Goal: Information Seeking & Learning: Find specific fact

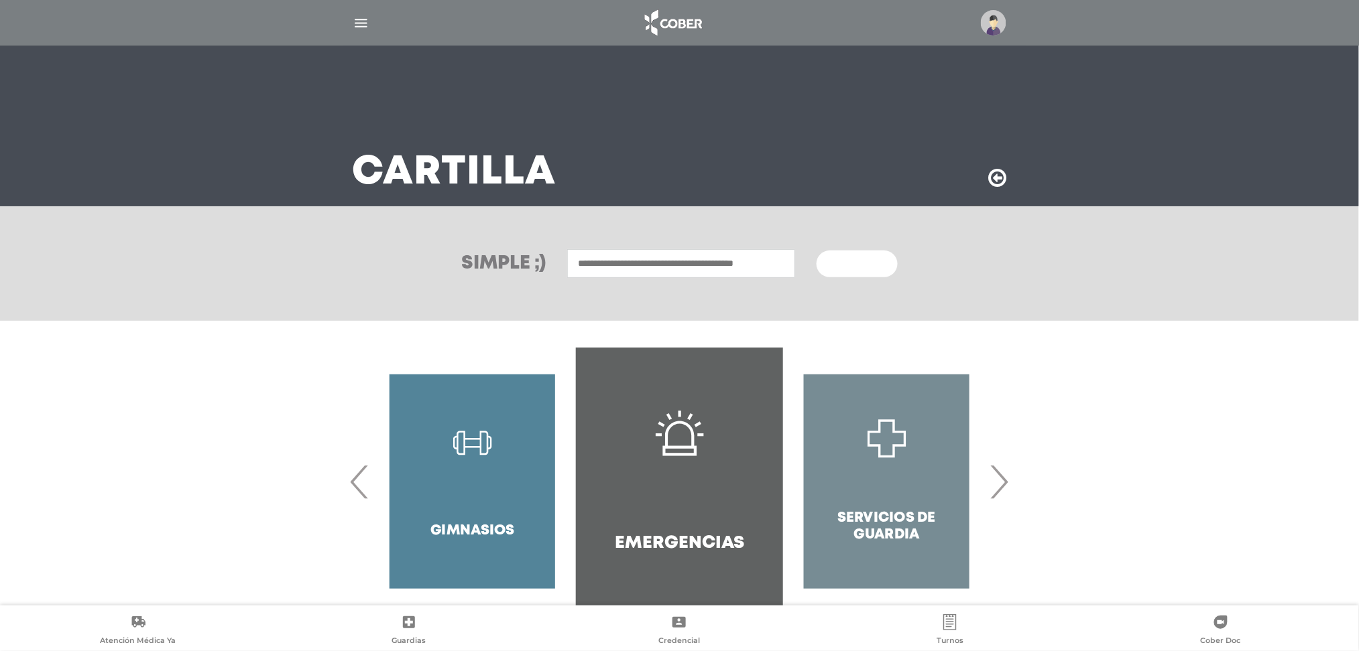
click at [711, 255] on input "text" at bounding box center [681, 263] width 228 height 29
type input "**********"
click at [816, 251] on button "Buscar" at bounding box center [856, 264] width 80 height 27
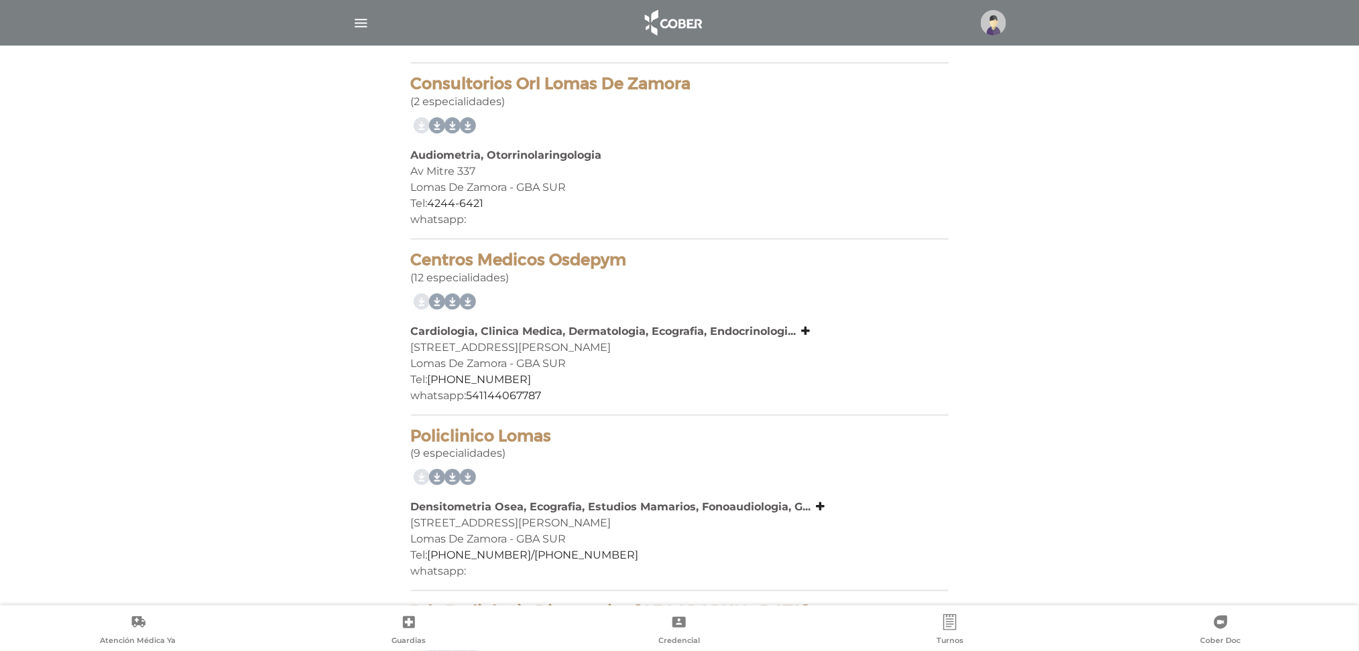
scroll to position [268, 0]
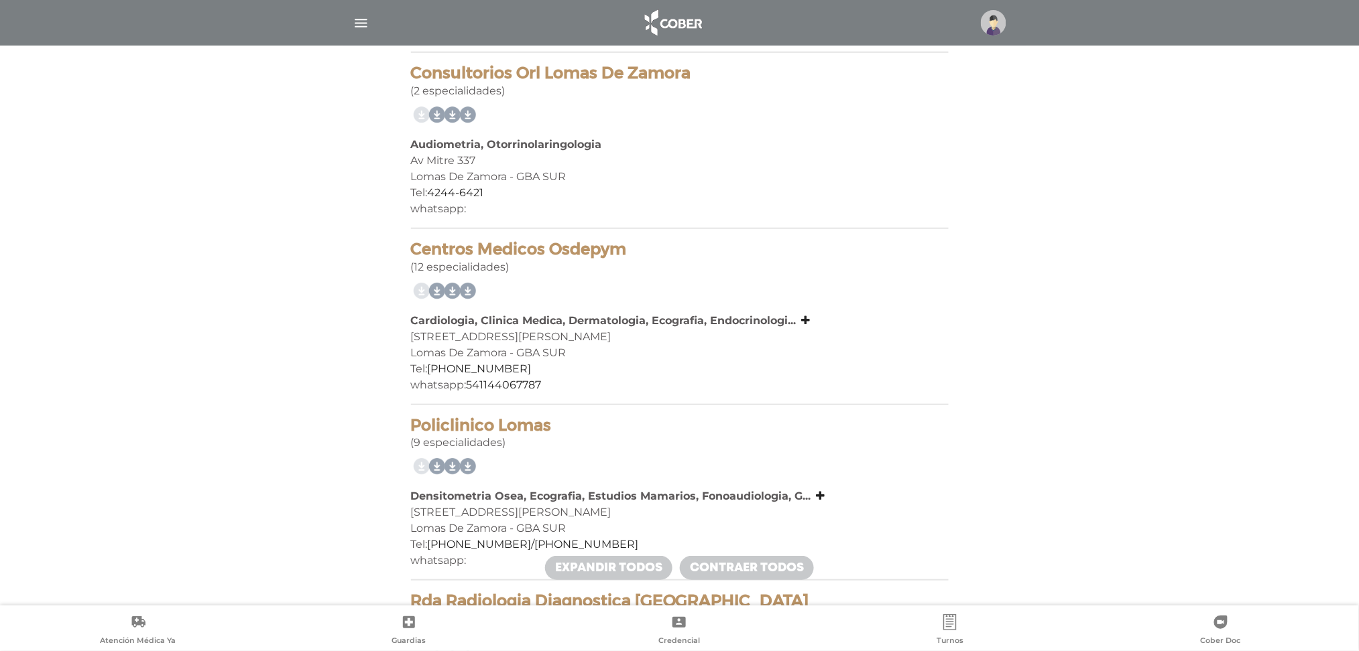
drag, startPoint x: 641, startPoint y: 250, endPoint x: 359, endPoint y: 240, distance: 282.3
copy h4 "Centros Medicos Osdepym"
drag, startPoint x: 568, startPoint y: 422, endPoint x: 409, endPoint y: 426, distance: 159.6
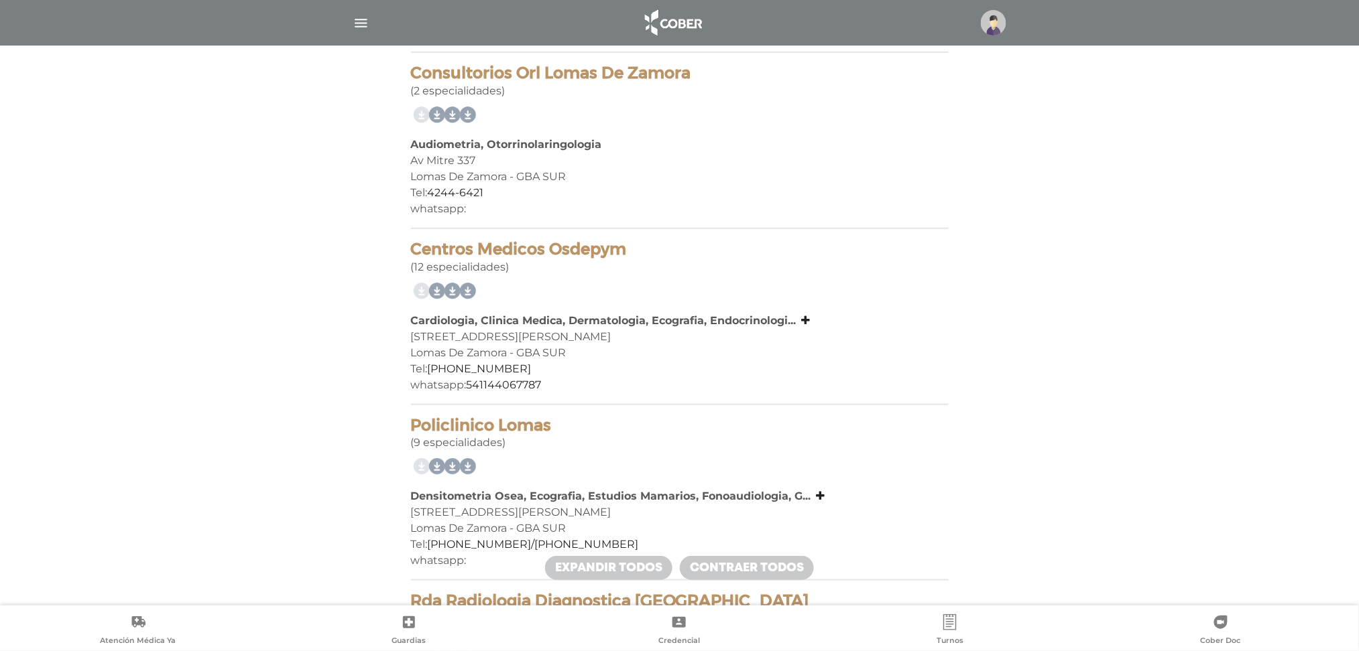
copy h4 "Policlinico Lomas"
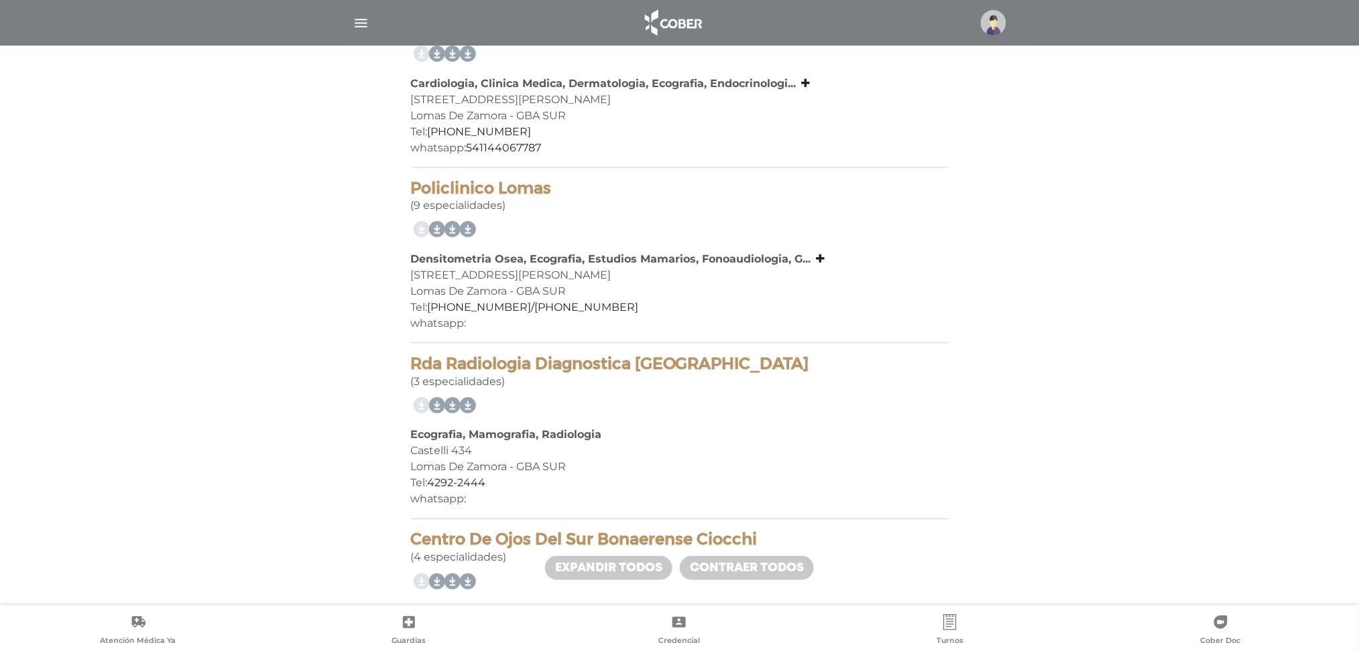
scroll to position [536, 0]
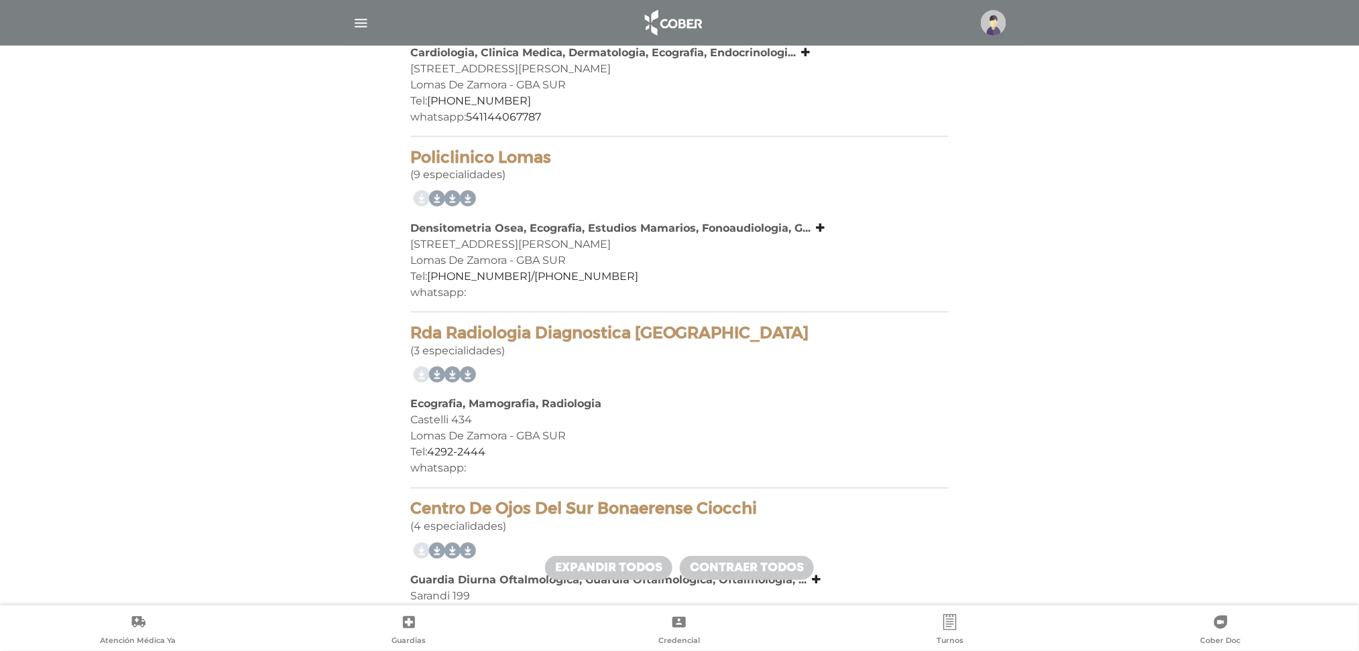
drag, startPoint x: 743, startPoint y: 332, endPoint x: 376, endPoint y: 330, distance: 366.6
copy h4 "Rda Radiologia Diagnostica [GEOGRAPHIC_DATA]"
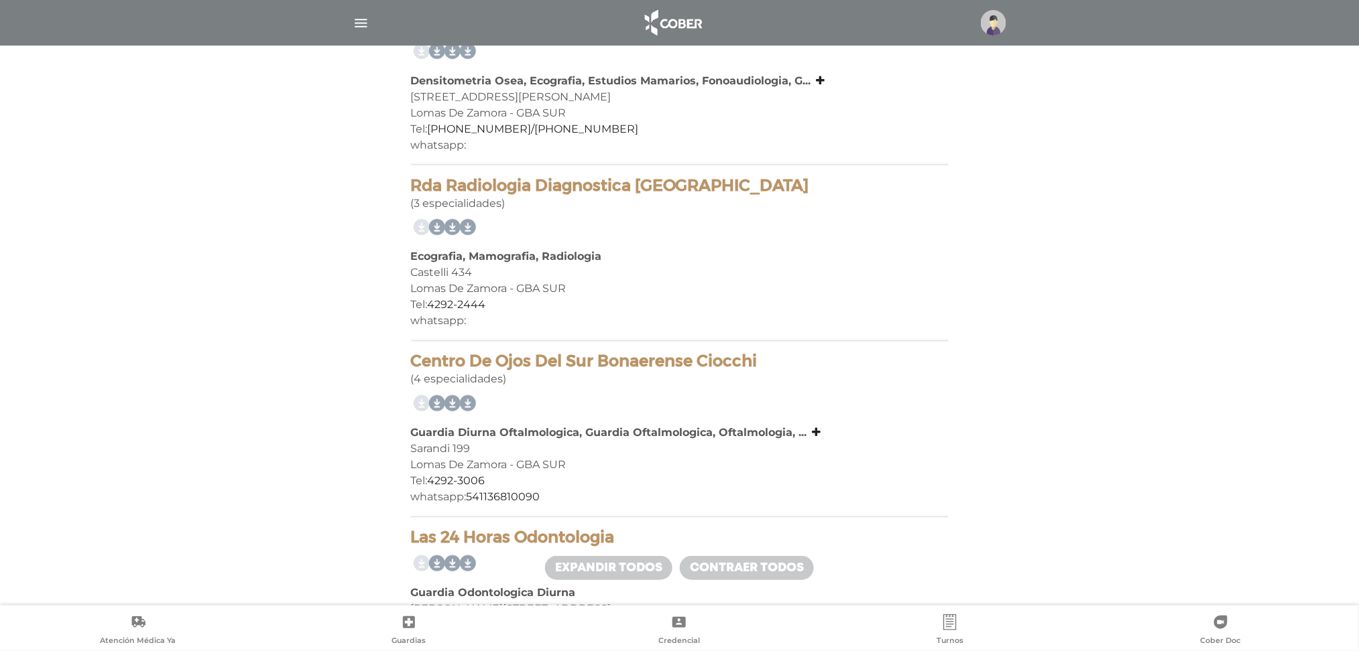
scroll to position [714, 0]
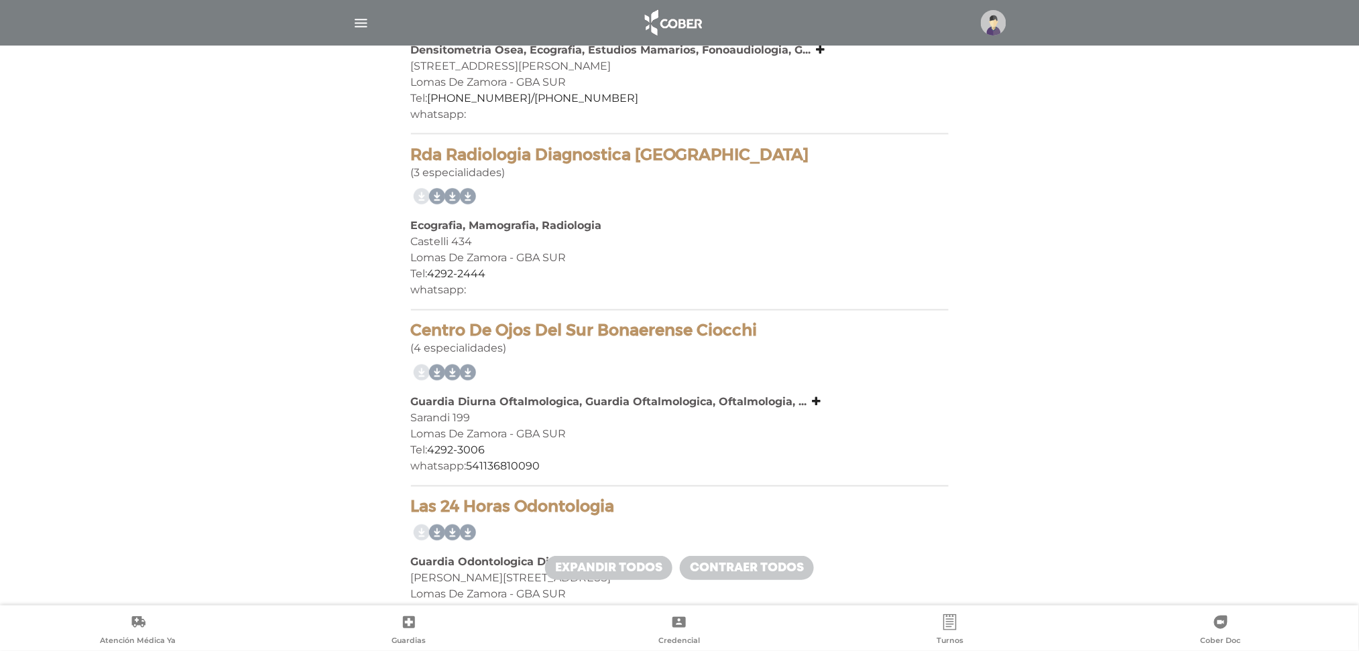
drag, startPoint x: 763, startPoint y: 330, endPoint x: 381, endPoint y: 327, distance: 382.7
copy h4 "Centro De Ojos Del Sur Bonaerense Ciocchi"
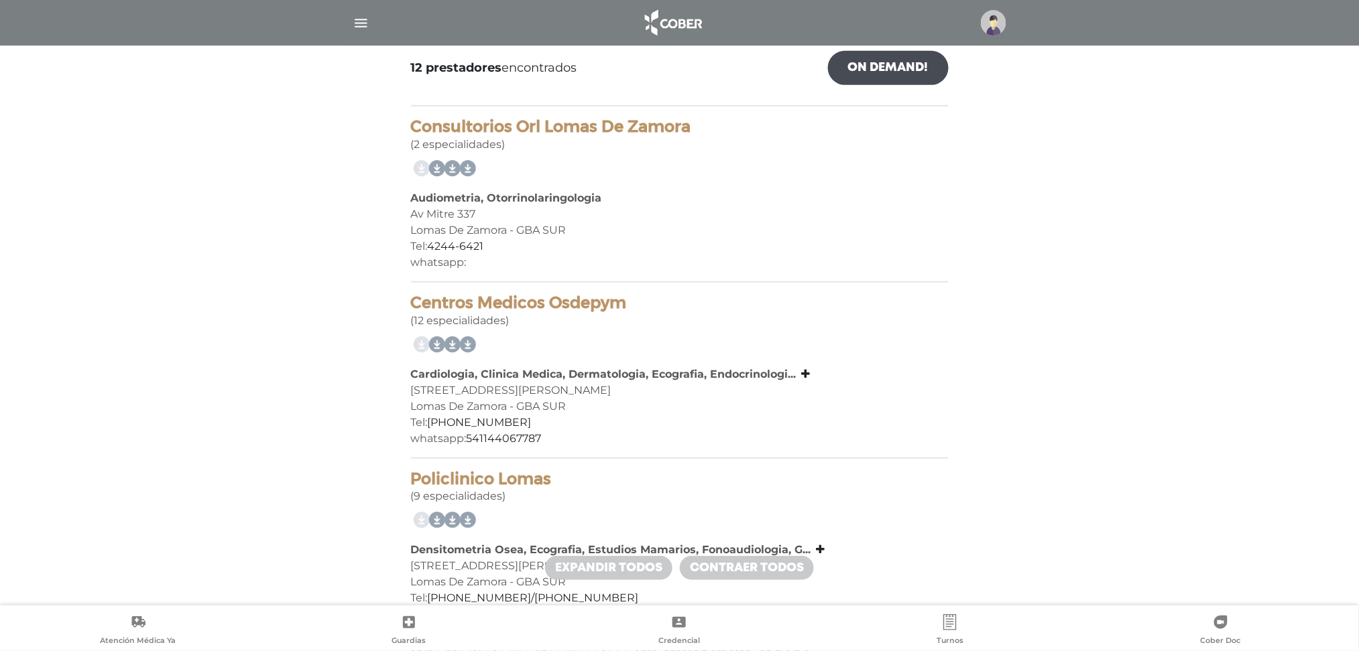
scroll to position [0, 0]
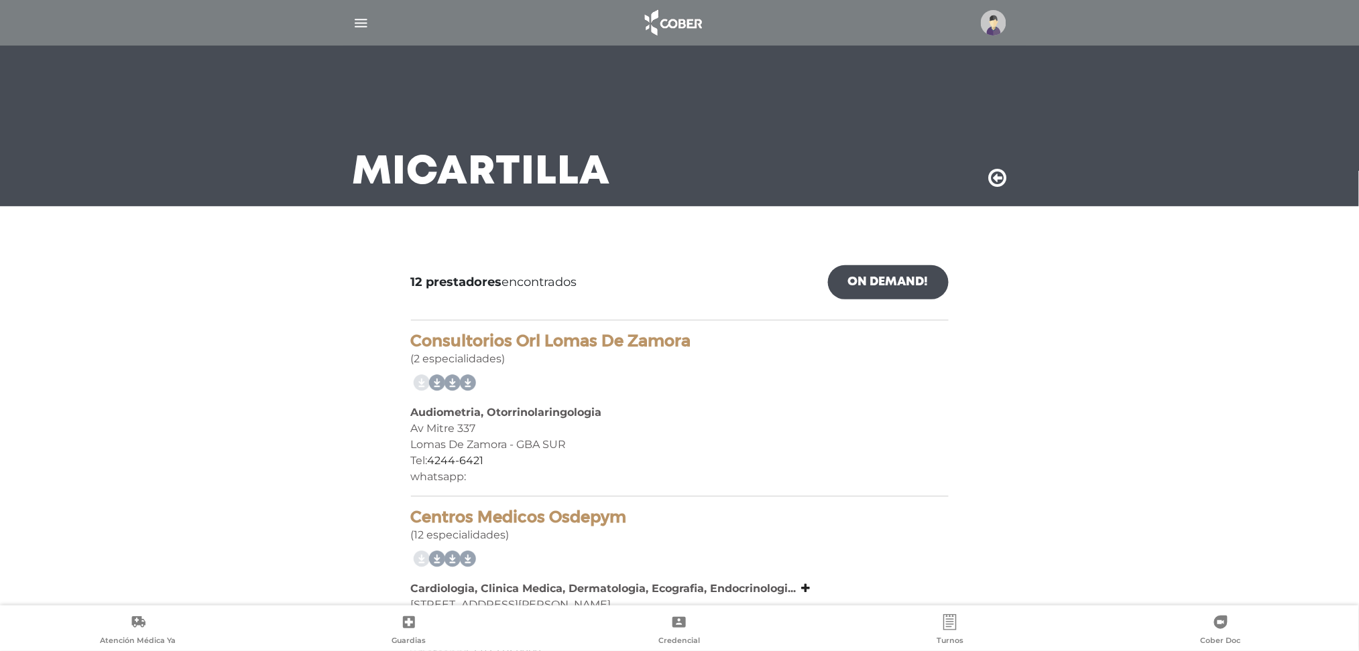
drag, startPoint x: 700, startPoint y: 342, endPoint x: 398, endPoint y: 334, distance: 301.7
copy h4 "Consultorios Orl Lomas De Zamora"
drag, startPoint x: 799, startPoint y: 163, endPoint x: 799, endPoint y: 153, distance: 9.4
click at [798, 163] on div "Mi Cartilla" at bounding box center [679, 126] width 686 height 161
